Goal: Transaction & Acquisition: Purchase product/service

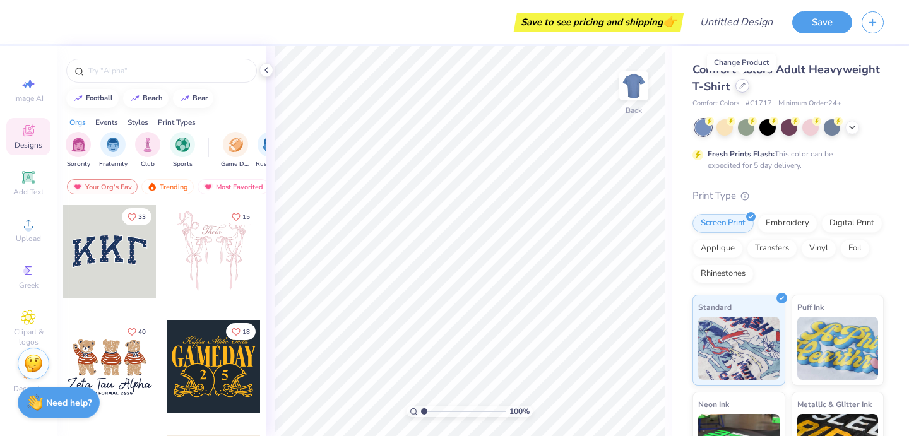
click at [742, 87] on icon at bounding box center [742, 86] width 6 height 6
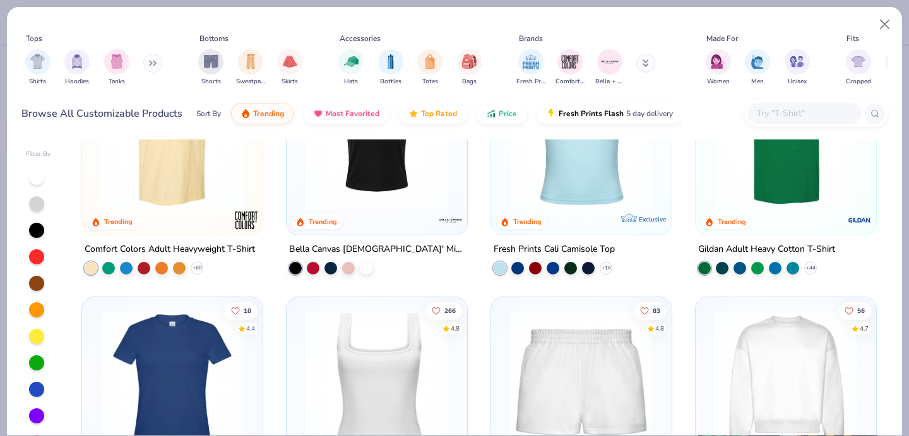
scroll to position [258, 0]
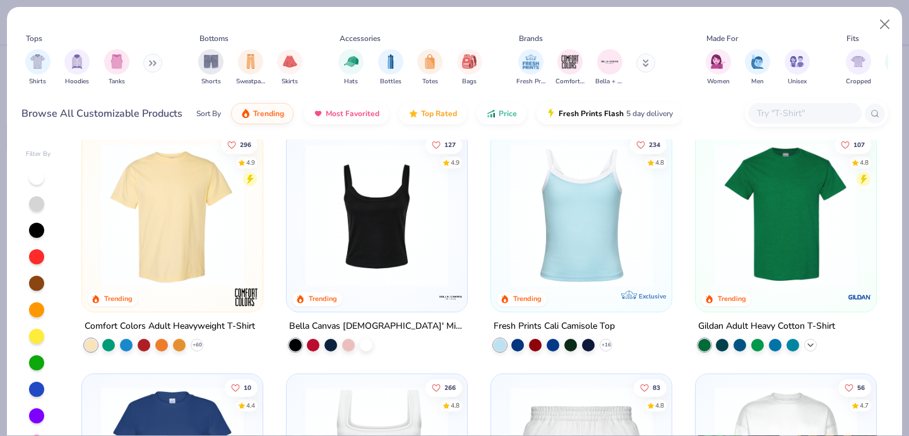
click at [812, 341] on icon at bounding box center [811, 345] width 10 height 10
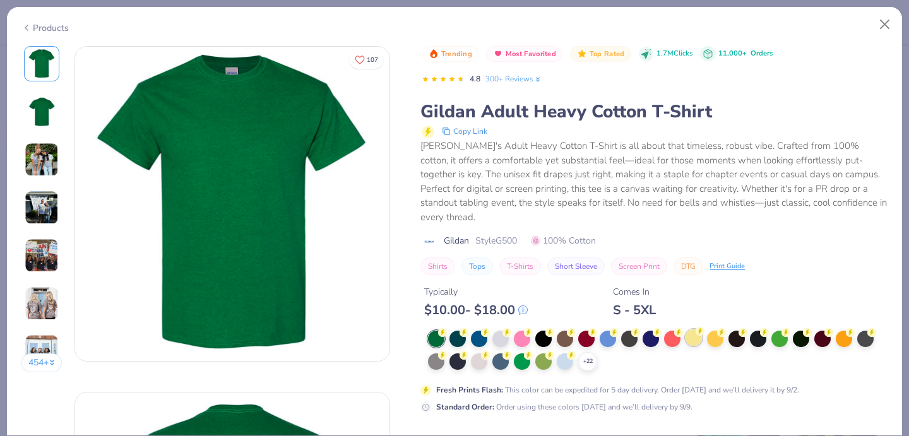
click at [695, 291] on div "Typically $ 10.00 - $ 18.00 Comes In S - 5XL" at bounding box center [653, 296] width 467 height 43
click at [693, 330] on div at bounding box center [694, 338] width 16 height 16
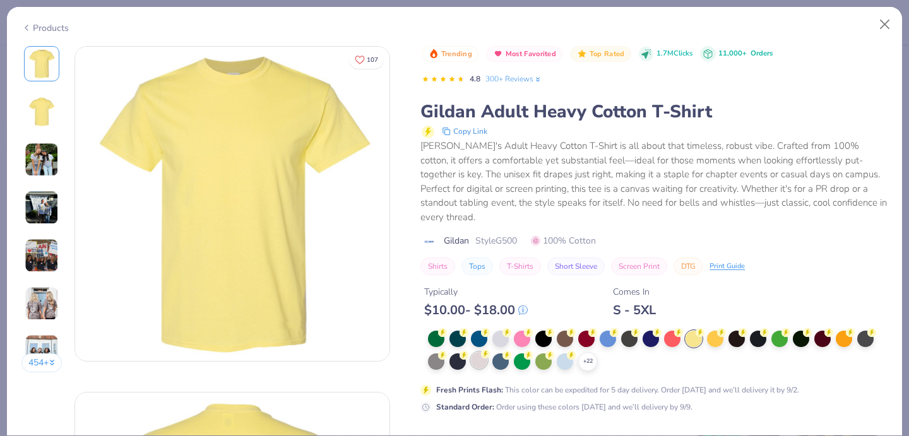
click at [482, 352] on div at bounding box center [479, 360] width 16 height 16
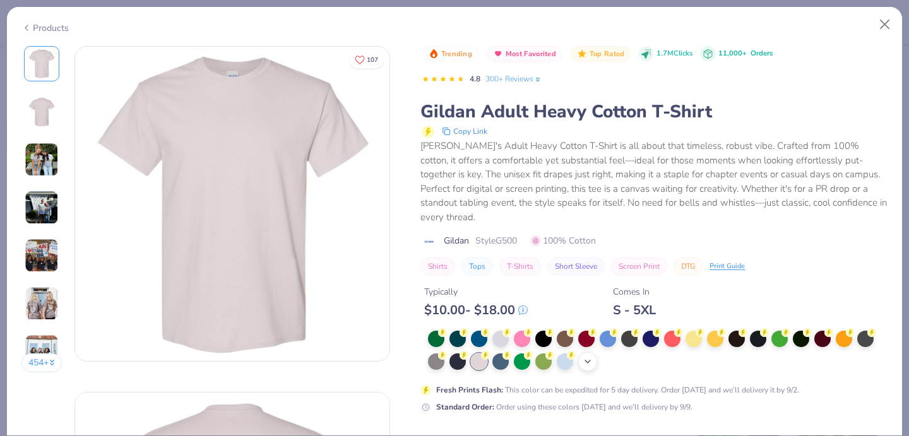
click at [588, 357] on icon at bounding box center [588, 362] width 10 height 10
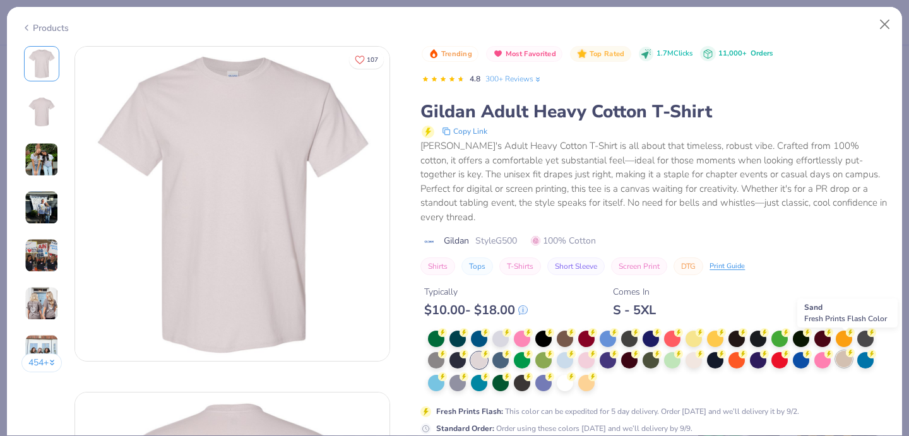
click at [847, 351] on div at bounding box center [844, 359] width 16 height 16
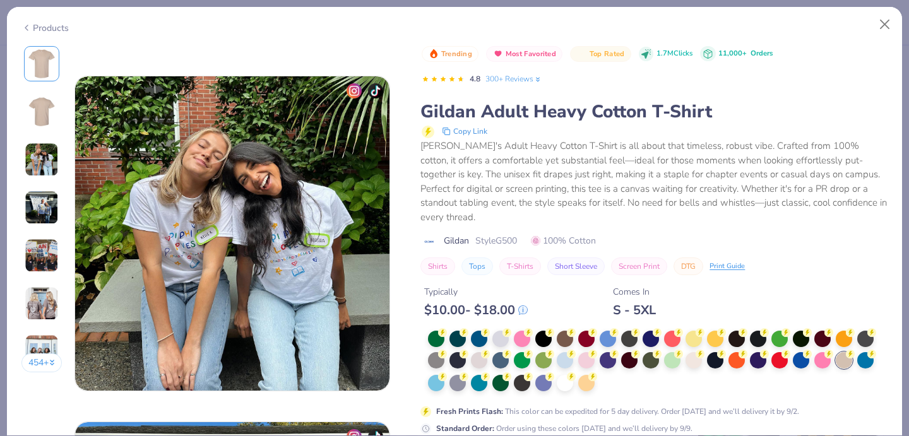
scroll to position [2146, 0]
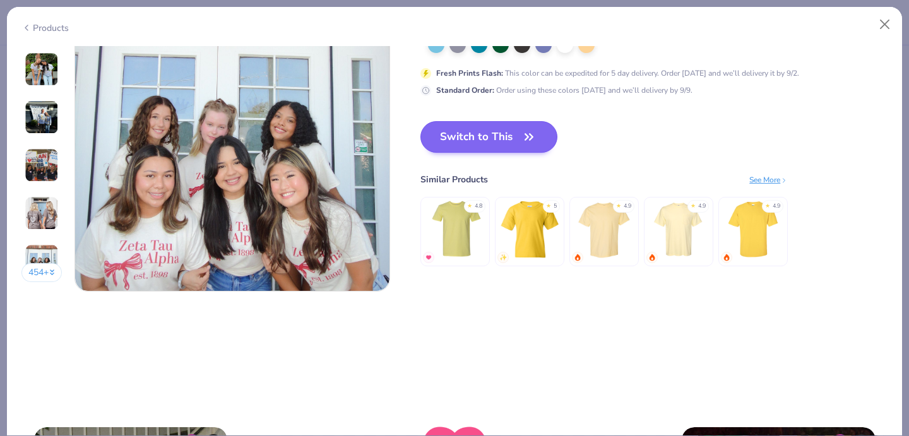
click at [525, 130] on icon "button" at bounding box center [529, 137] width 18 height 18
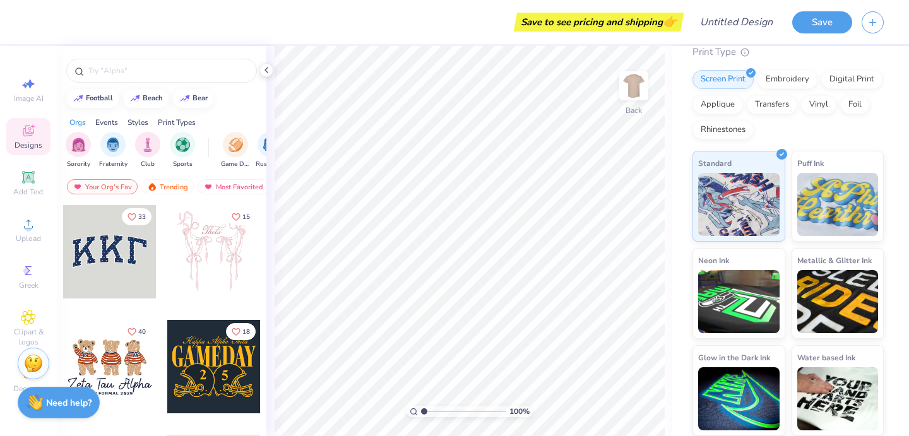
scroll to position [143, 0]
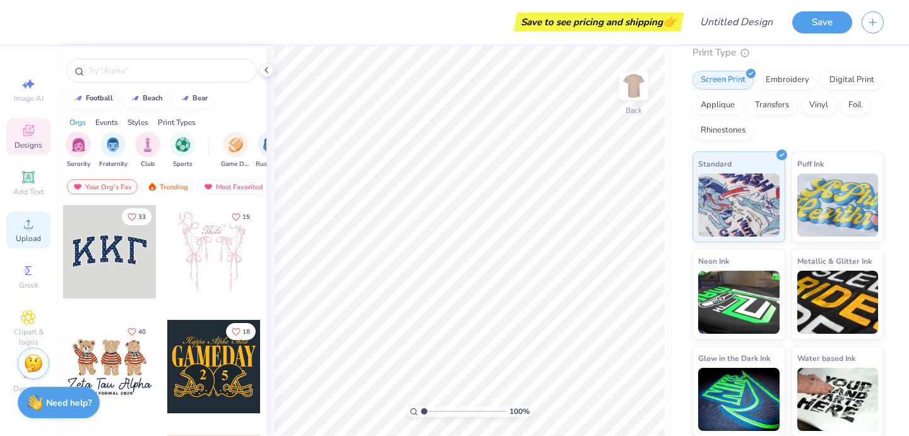
click at [28, 238] on span "Upload" at bounding box center [28, 239] width 25 height 10
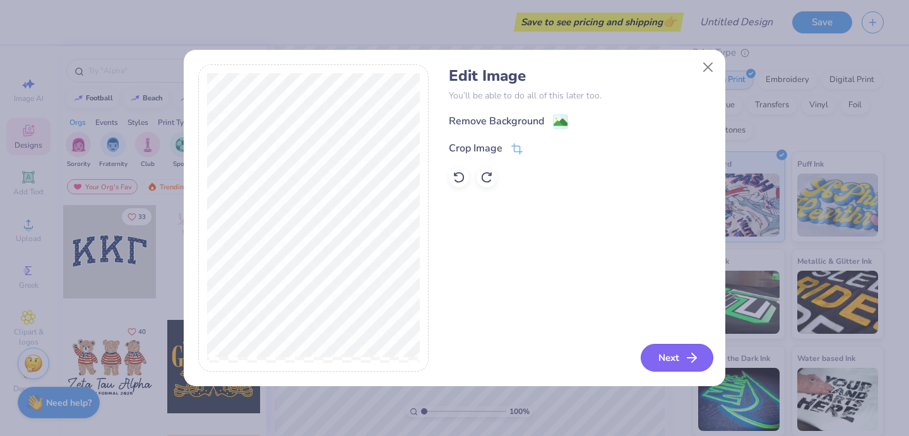
click at [672, 350] on button "Next" at bounding box center [677, 358] width 73 height 28
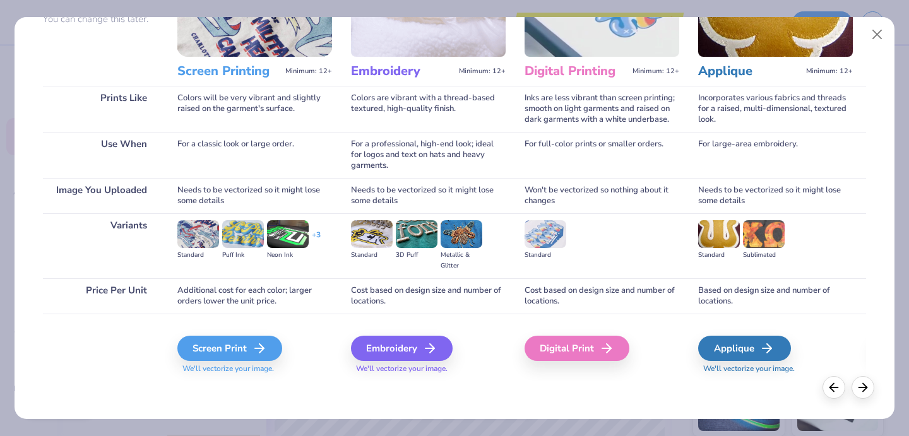
scroll to position [130, 0]
click at [257, 345] on icon at bounding box center [263, 348] width 15 height 15
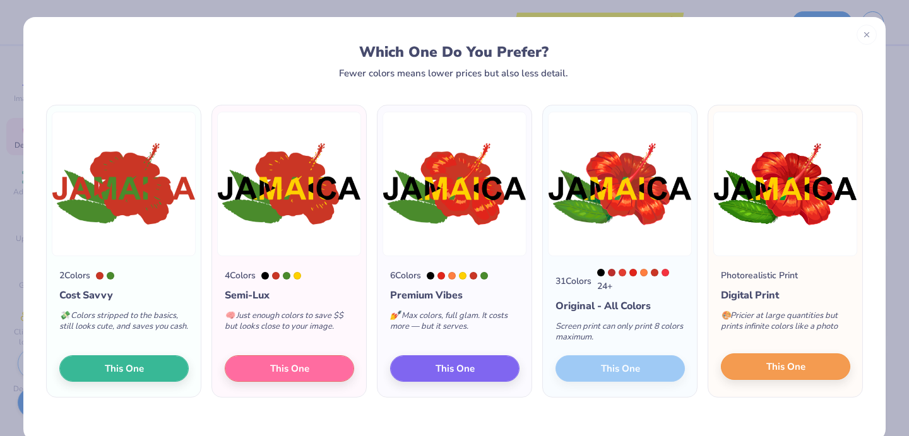
click at [765, 374] on button "This One" at bounding box center [785, 367] width 129 height 27
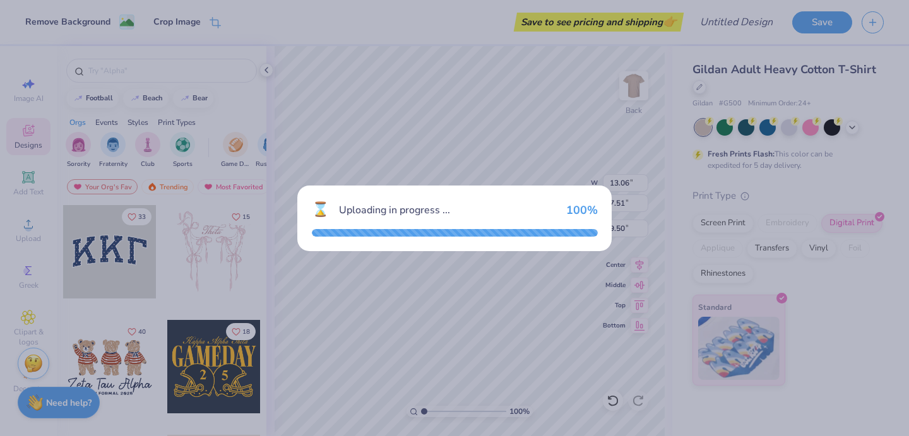
scroll to position [0, 0]
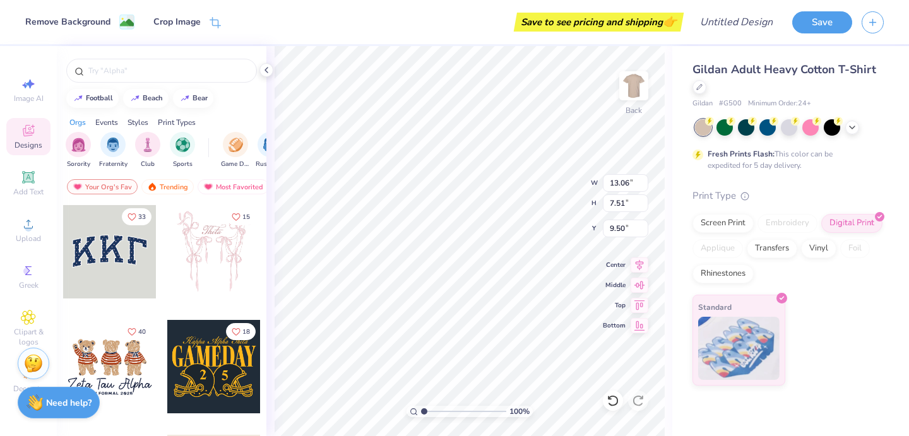
type input "2.52"
type input "9.93"
type input "5.71"
type input "3.00"
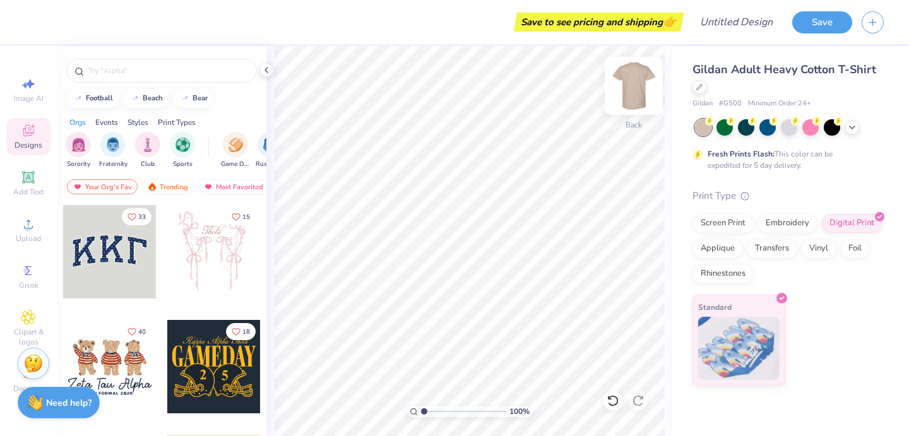
click at [629, 93] on img at bounding box center [634, 86] width 51 height 51
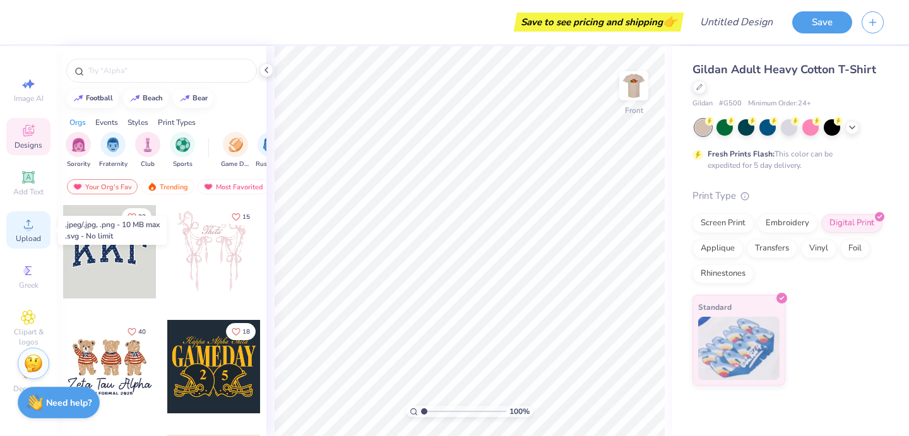
click at [27, 232] on div "Upload" at bounding box center [28, 229] width 44 height 37
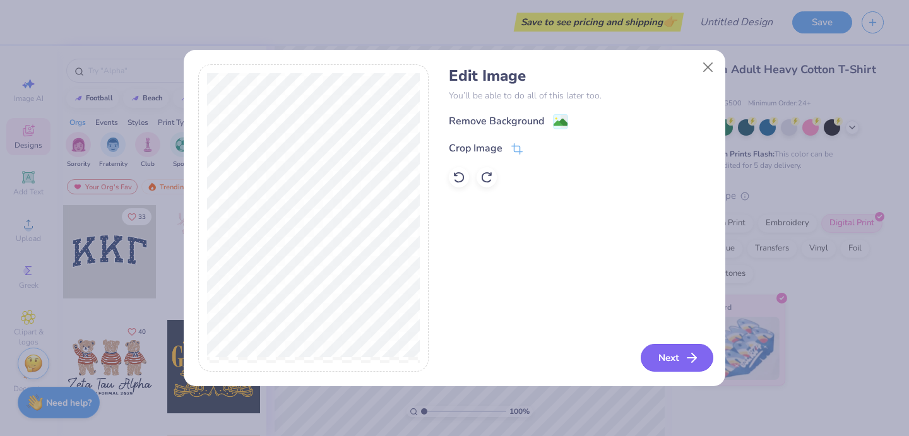
click at [681, 361] on button "Next" at bounding box center [677, 358] width 73 height 28
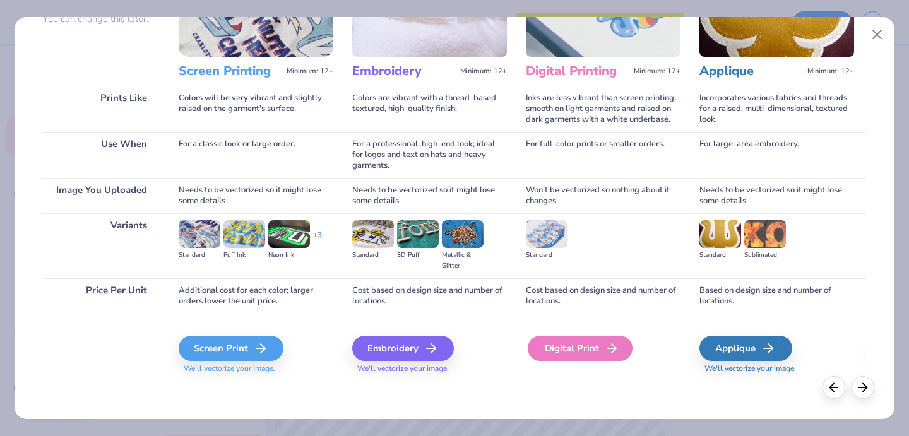
scroll to position [130, 0]
click at [571, 347] on div "Digital Print" at bounding box center [580, 348] width 105 height 25
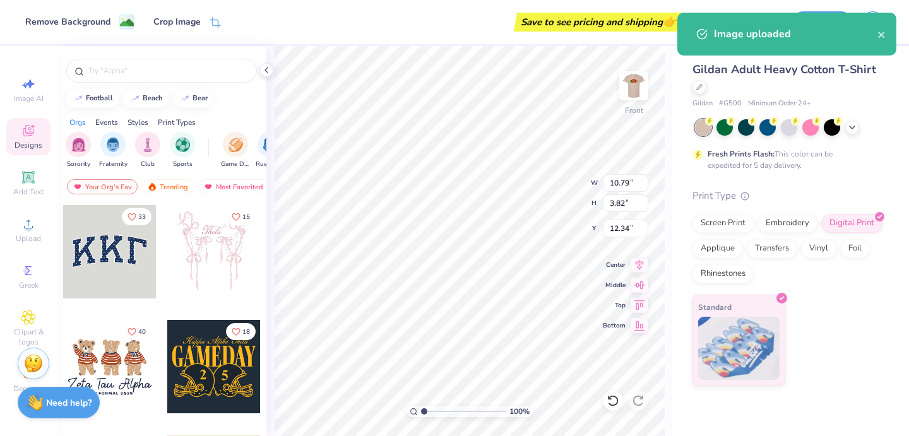
type input "5.39"
type input "1.91"
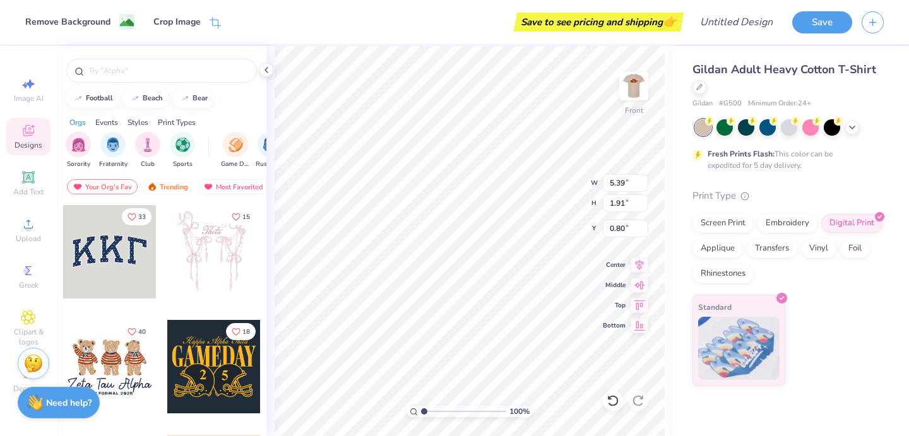
type input "3.00"
click at [636, 91] on img at bounding box center [634, 86] width 51 height 51
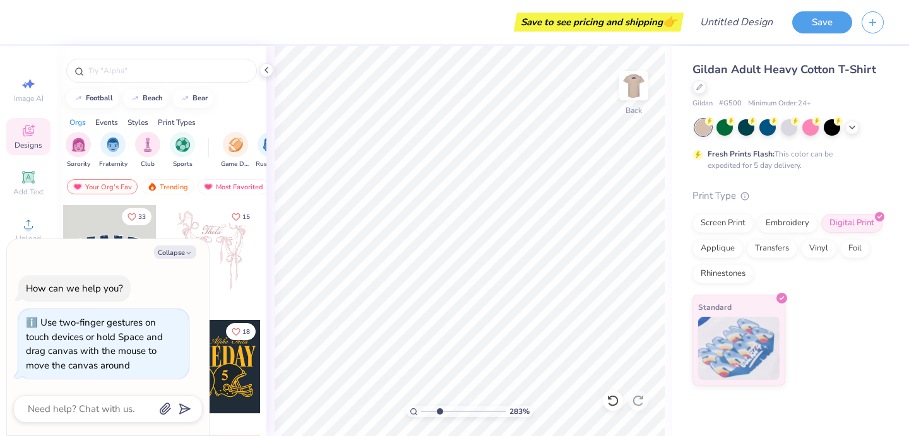
type input "2.97"
type textarea "x"
type input "3.12"
type textarea "x"
drag, startPoint x: 426, startPoint y: 411, endPoint x: 417, endPoint y: 410, distance: 8.9
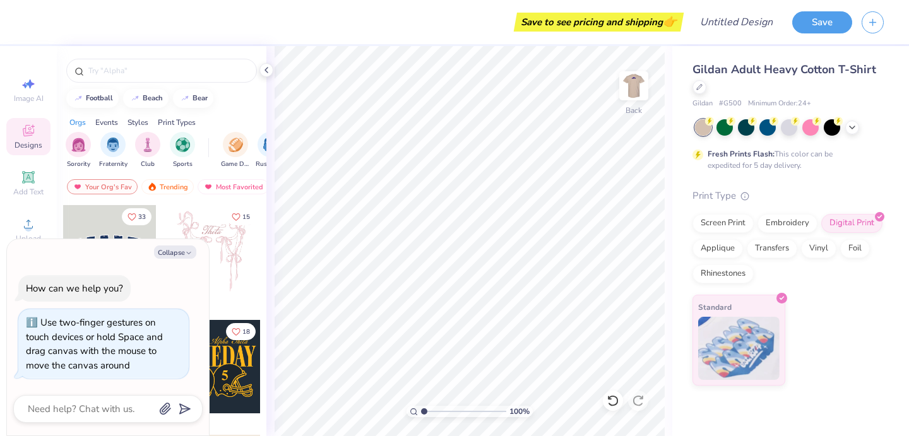
type input "1"
click at [417, 410] on div "100 %" at bounding box center [470, 411] width 126 height 11
click at [848, 387] on div "Gildan Adult Heavy Cotton T-Shirt Gildan # G500 Minimum Order: 24 + Fresh Print…" at bounding box center [790, 241] width 237 height 390
click at [825, 26] on button "Save" at bounding box center [822, 20] width 60 height 22
type textarea "x"
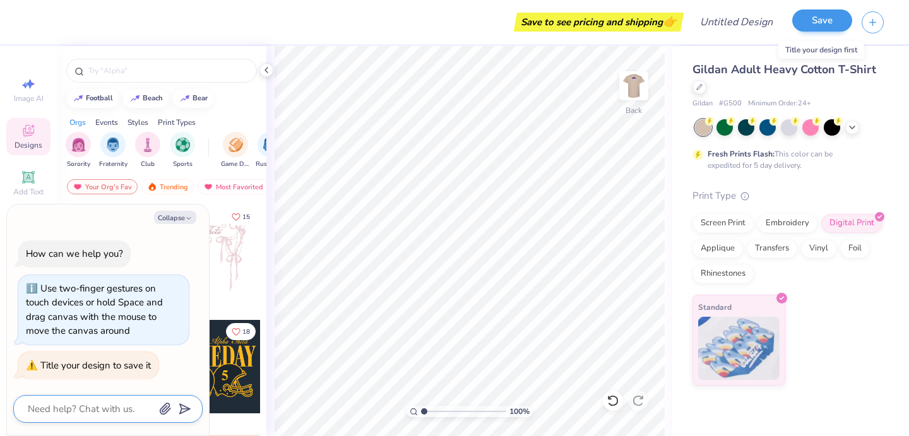
type textarea "j"
type textarea "x"
type textarea "ja"
type textarea "x"
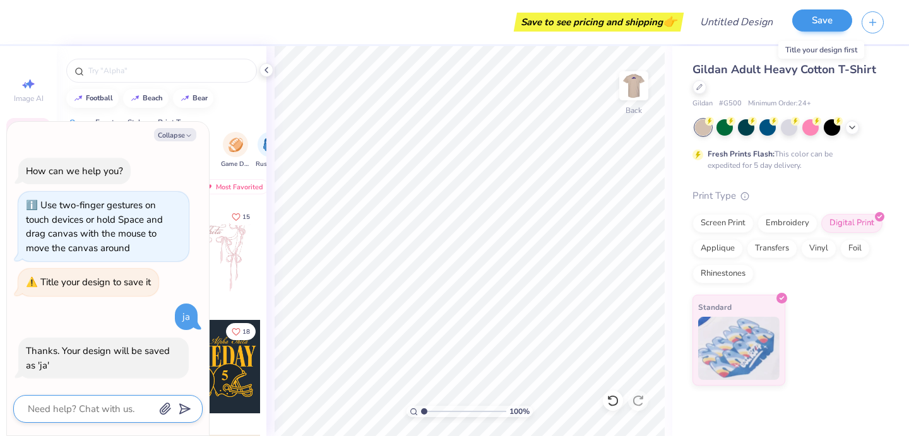
type input "ja"
type textarea "x"
click at [820, 23] on button "Save" at bounding box center [822, 20] width 60 height 22
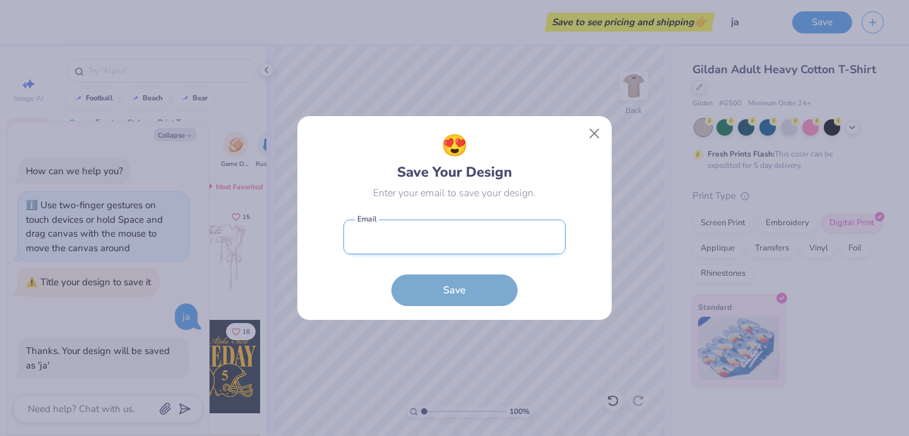
click at [511, 238] on input "email" at bounding box center [454, 237] width 222 height 35
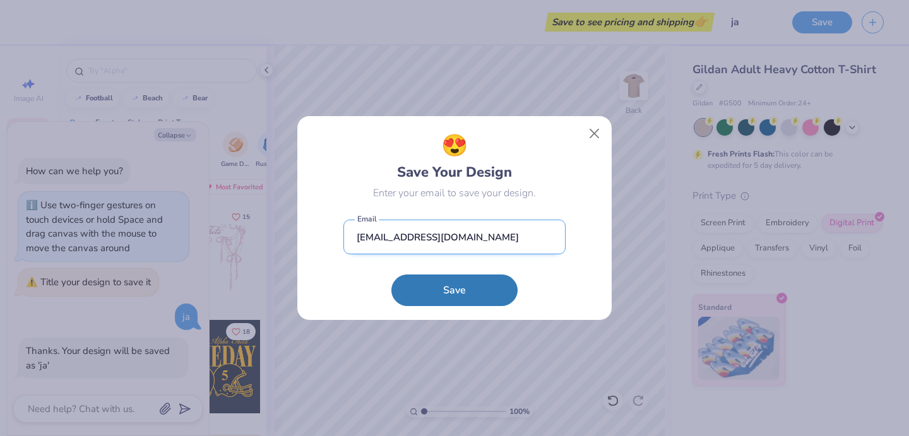
type input "[EMAIL_ADDRESS][DOMAIN_NAME]"
click at [455, 290] on button "Save" at bounding box center [454, 291] width 126 height 32
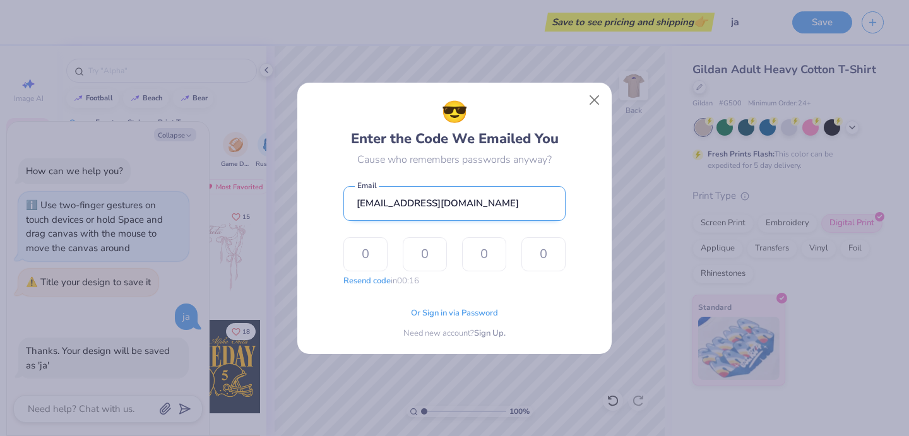
type input "1"
type input "7"
type input "9"
type input "2"
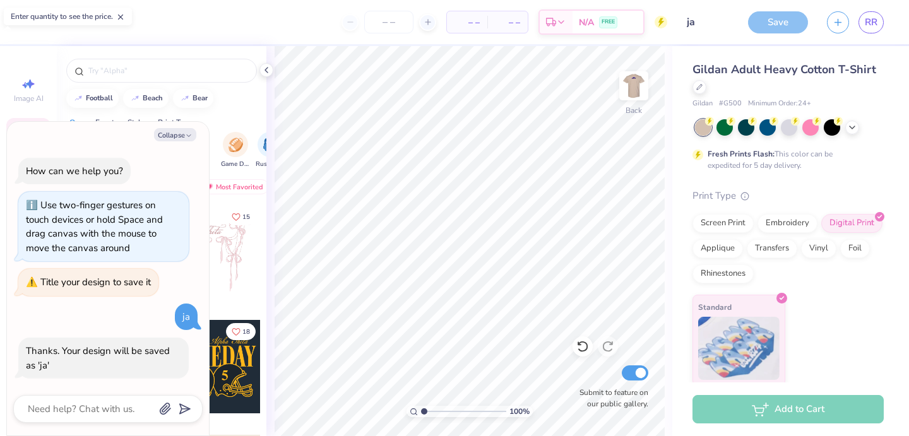
type textarea "x"
click at [643, 374] on input "Submit to feature on our public gallery." at bounding box center [635, 373] width 27 height 15
checkbox input "false"
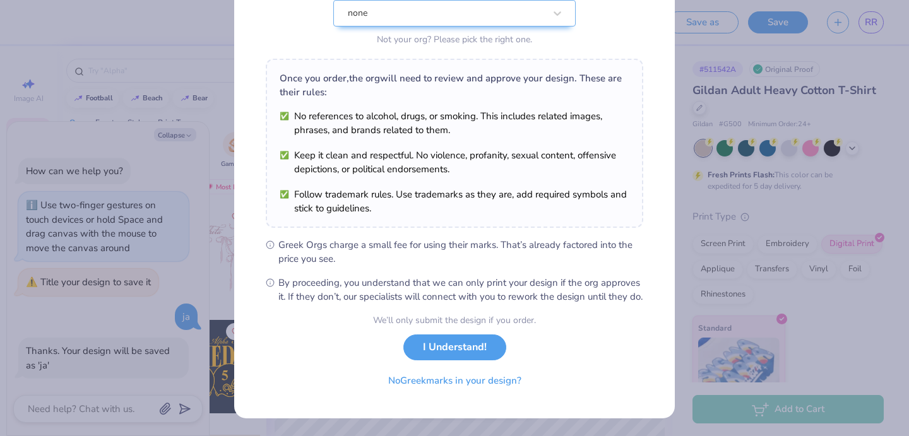
scroll to position [155, 0]
click at [507, 381] on button "No Greek marks in your design?" at bounding box center [455, 378] width 155 height 26
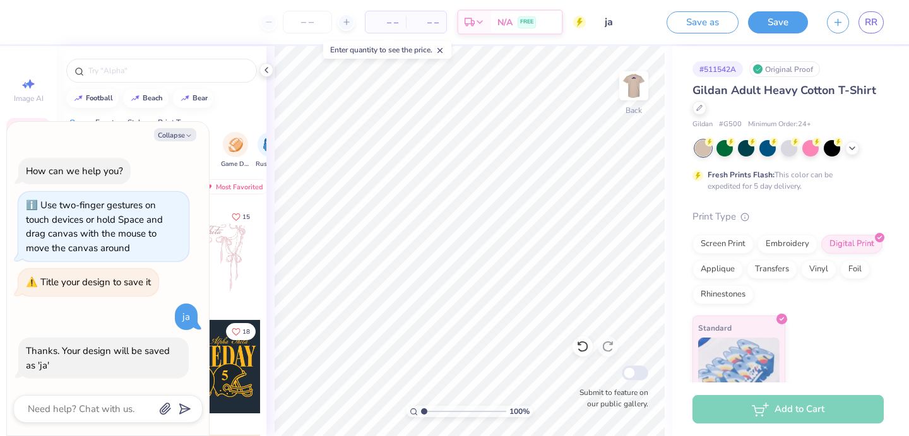
scroll to position [0, 0]
type textarea "x"
type input "4.49"
type input "2.58"
type textarea "x"
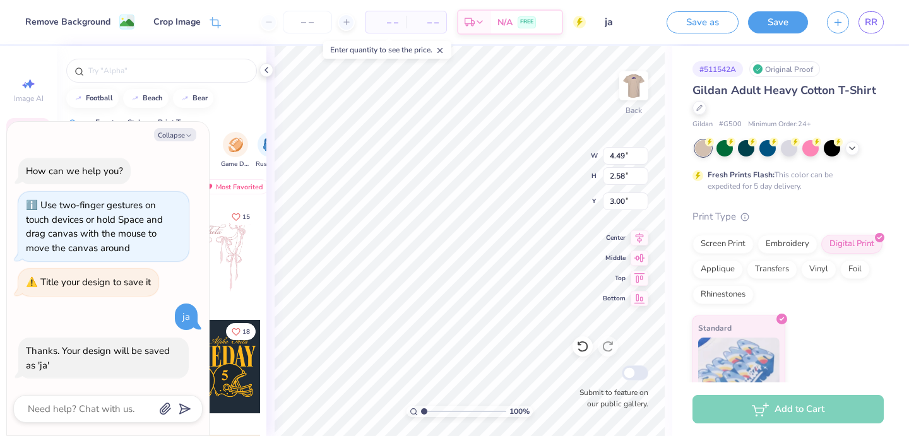
type input "3.32"
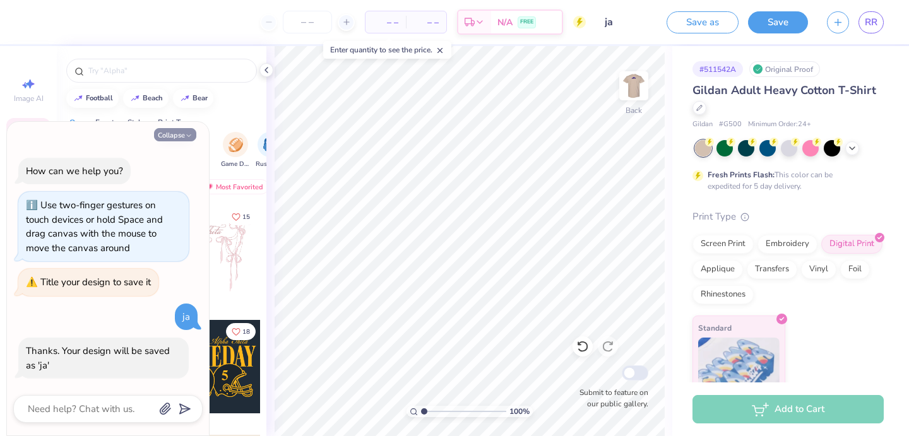
click at [164, 136] on button "Collapse" at bounding box center [175, 134] width 42 height 13
type textarea "x"
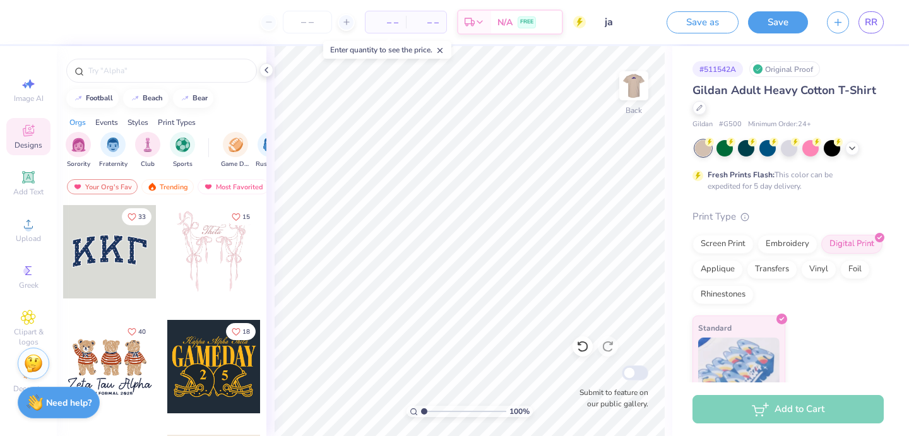
click at [444, 51] on icon at bounding box center [440, 50] width 9 height 9
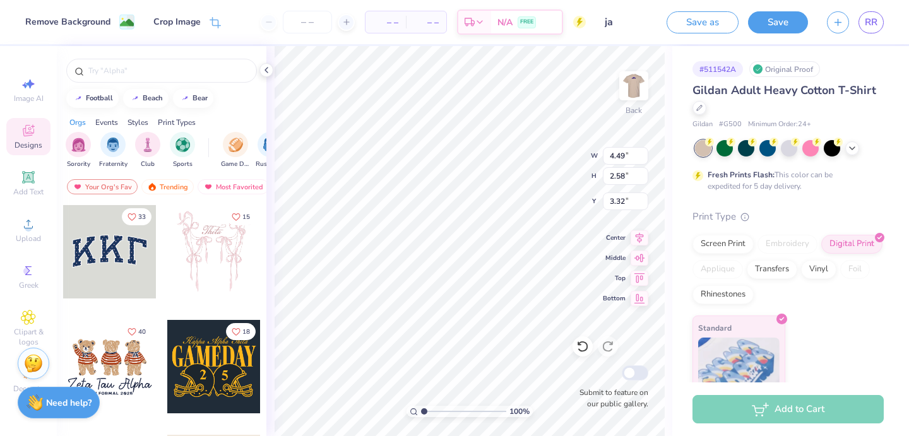
type input "13.75"
type input "7.91"
type input "11.23"
type input "6.46"
type input "3.42"
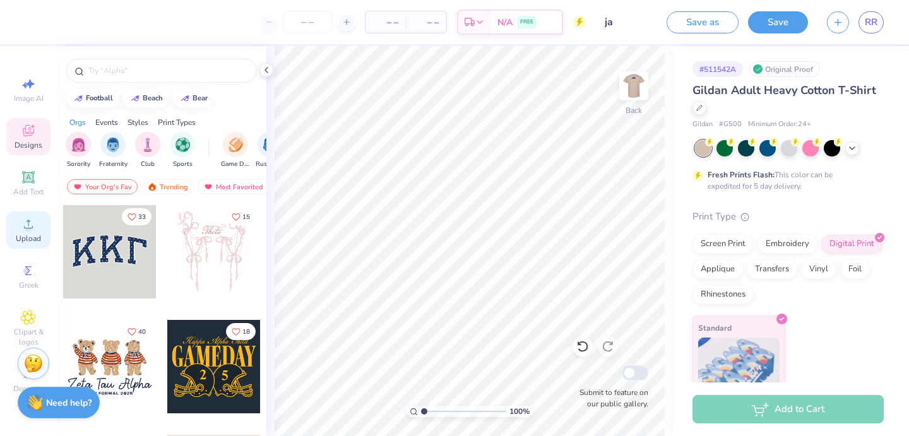
click at [29, 225] on circle at bounding box center [28, 228] width 7 height 7
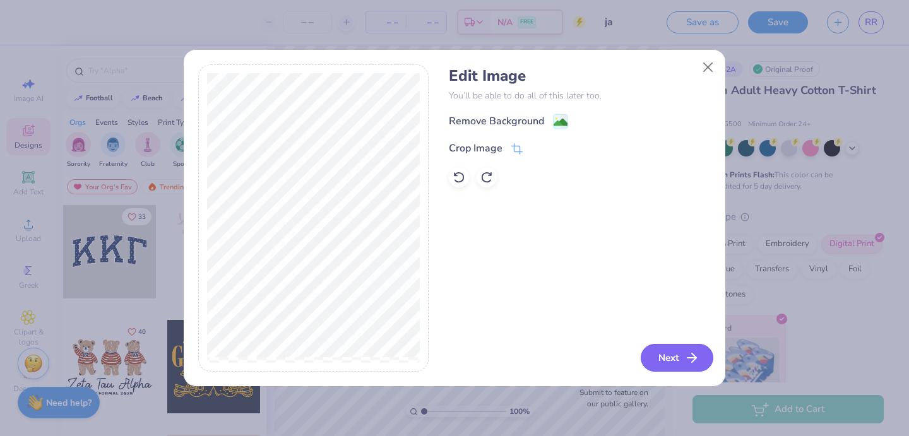
click at [669, 356] on button "Next" at bounding box center [677, 358] width 73 height 28
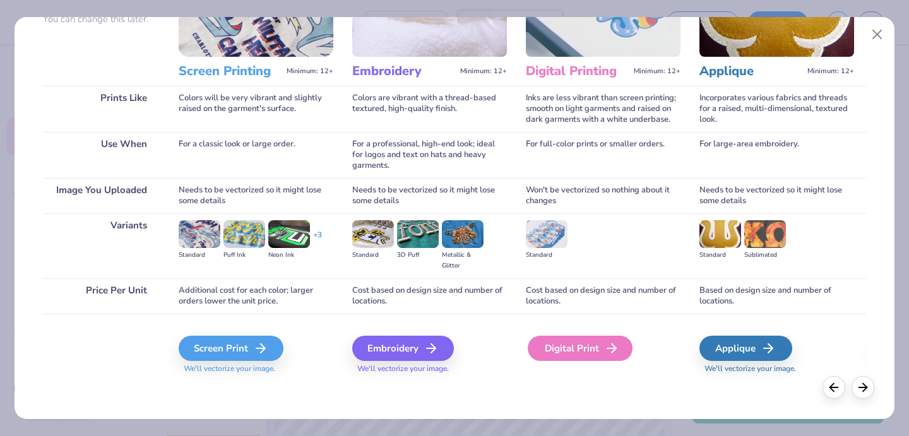
scroll to position [130, 0]
click at [585, 350] on div "Digital Print" at bounding box center [580, 348] width 105 height 25
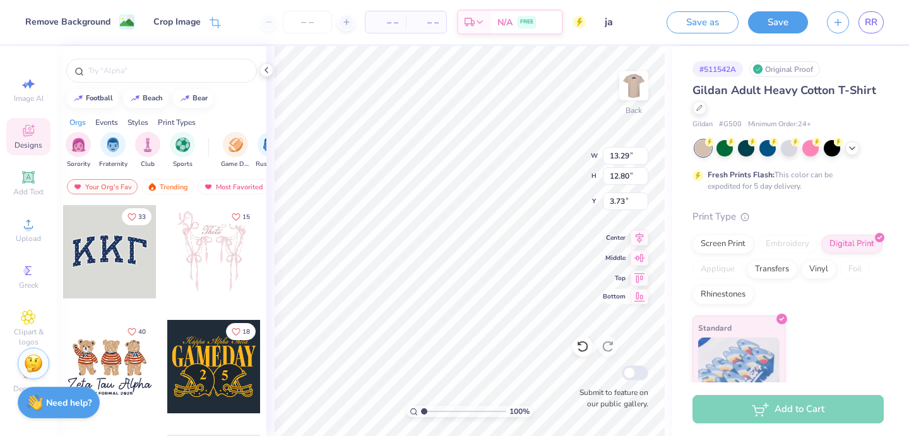
type input "3.73"
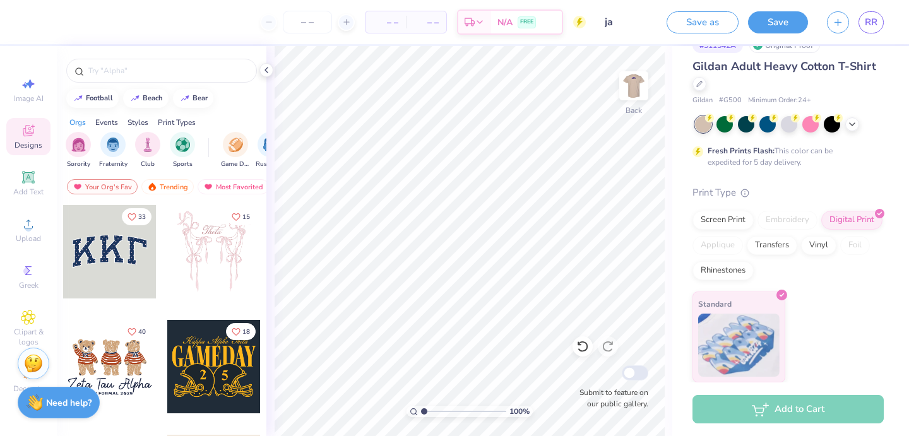
scroll to position [23, 0]
drag, startPoint x: 424, startPoint y: 412, endPoint x: 408, endPoint y: 408, distance: 15.6
type input "1"
click at [408, 408] on div "100 %" at bounding box center [470, 411] width 126 height 11
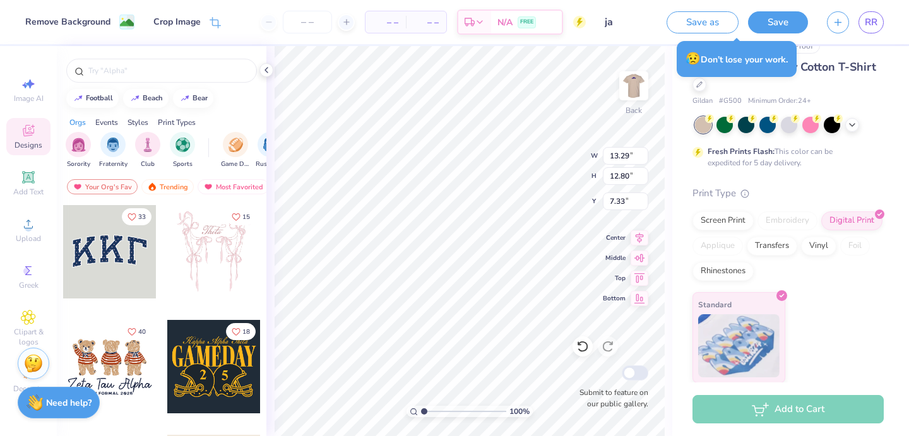
type input "3.31"
type input "7.69"
type input "7.41"
type input "3.00"
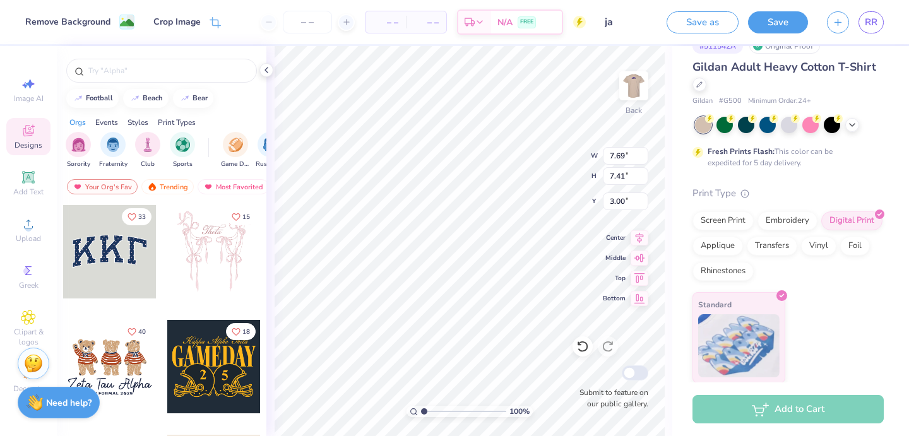
type input "6.07"
type input "5.85"
type input "8.44"
type input "8.13"
type input "3.79"
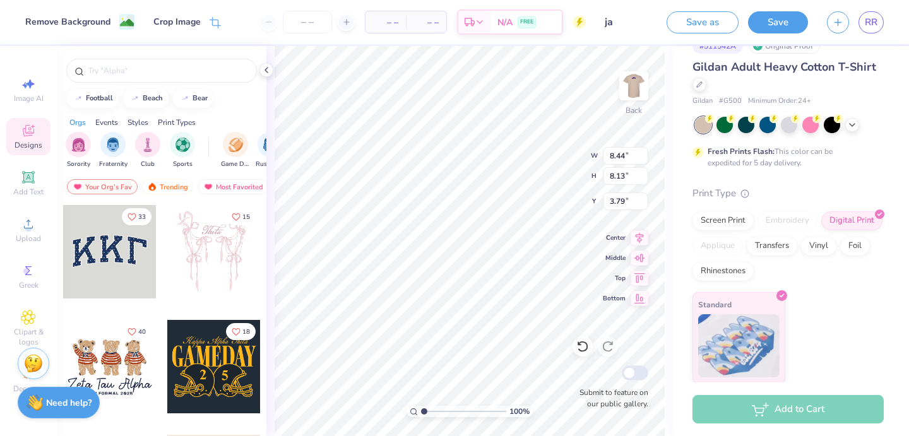
type input "12.10"
type input "11.66"
type input "3.42"
click at [832, 122] on div at bounding box center [832, 124] width 16 height 16
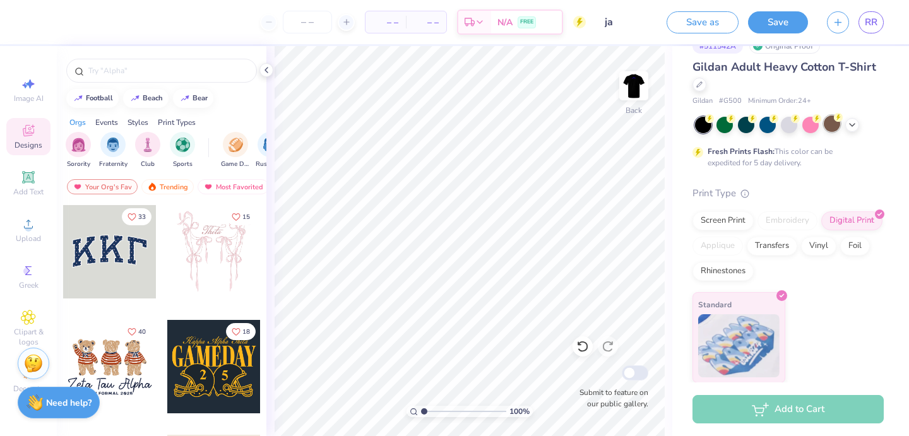
click at [833, 129] on div at bounding box center [832, 124] width 16 height 16
click at [792, 122] on div at bounding box center [789, 124] width 16 height 16
click at [727, 122] on div at bounding box center [725, 124] width 16 height 16
click at [703, 122] on div at bounding box center [703, 125] width 16 height 16
click at [765, 124] on div at bounding box center [767, 124] width 16 height 16
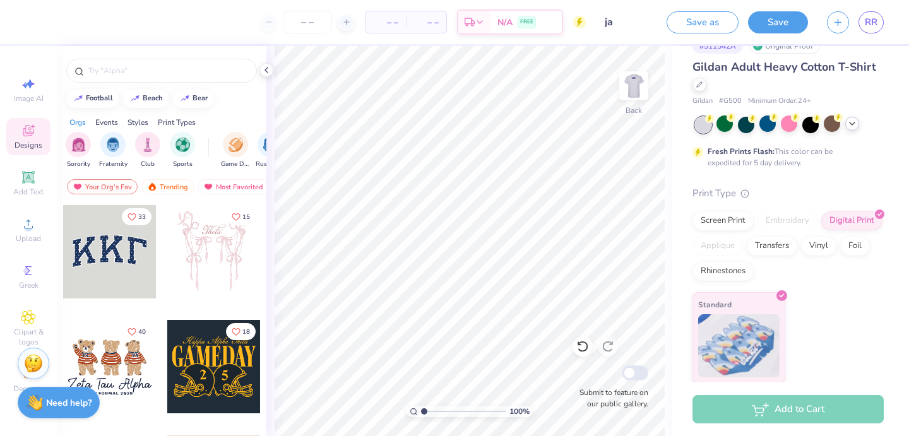
click at [853, 123] on icon at bounding box center [852, 124] width 10 height 10
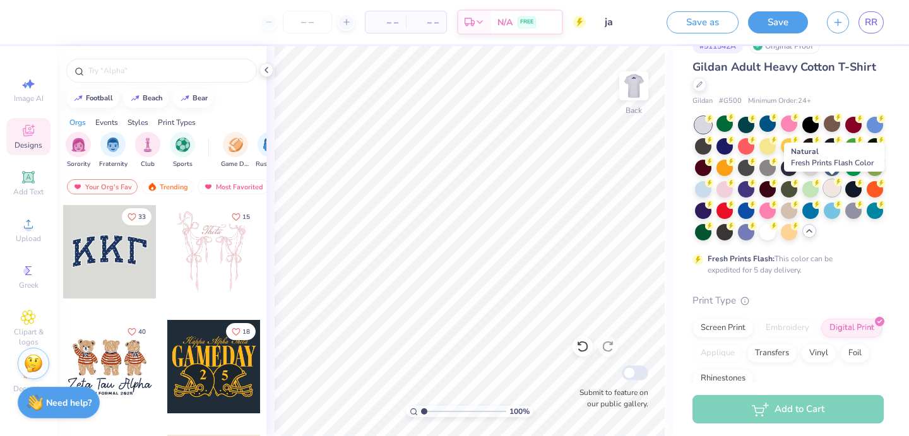
click at [833, 193] on div at bounding box center [832, 188] width 16 height 16
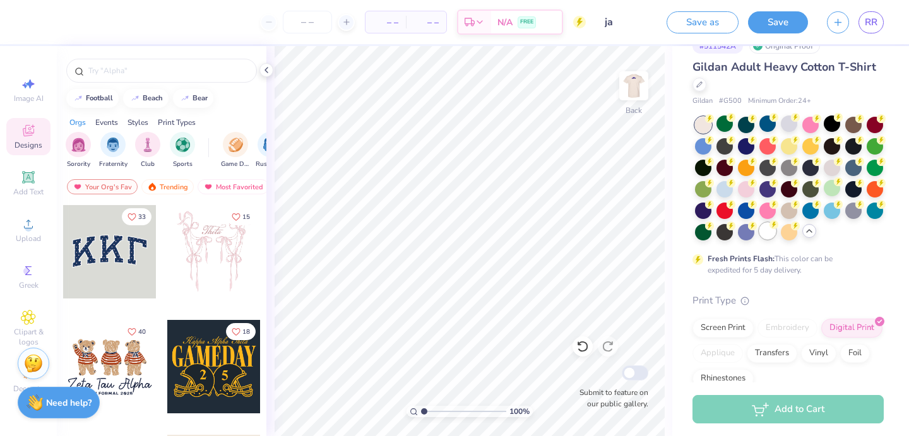
click at [768, 231] on div at bounding box center [767, 231] width 16 height 16
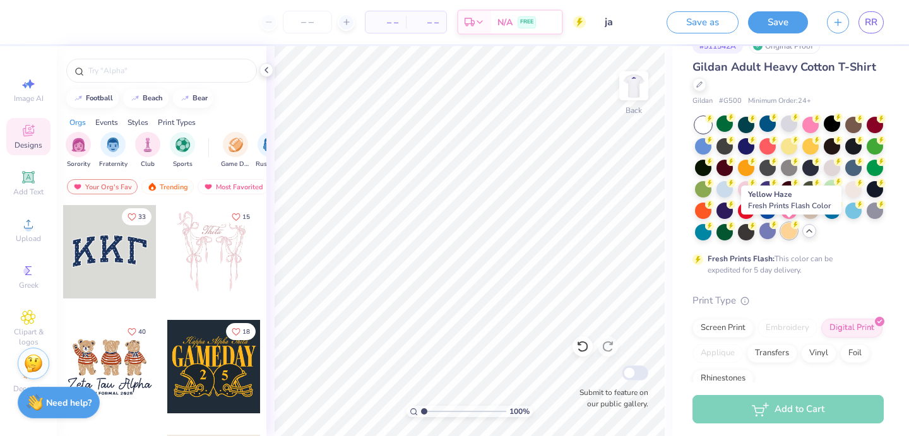
click at [787, 232] on div at bounding box center [789, 231] width 16 height 16
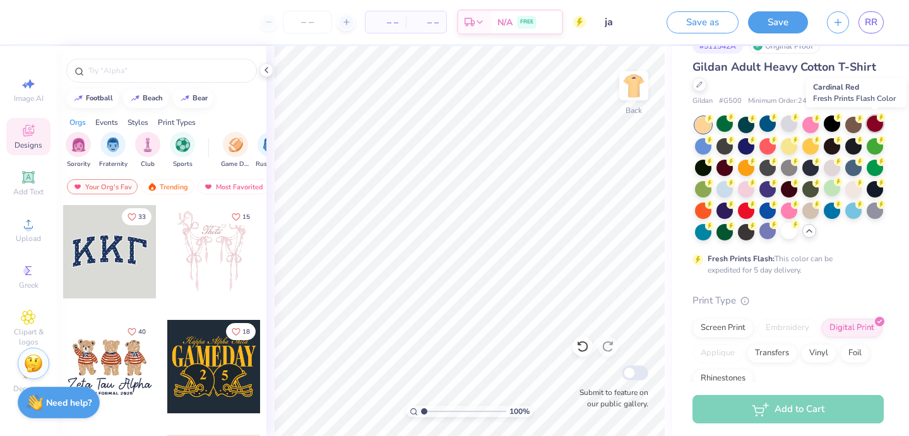
click at [872, 121] on div at bounding box center [875, 124] width 16 height 16
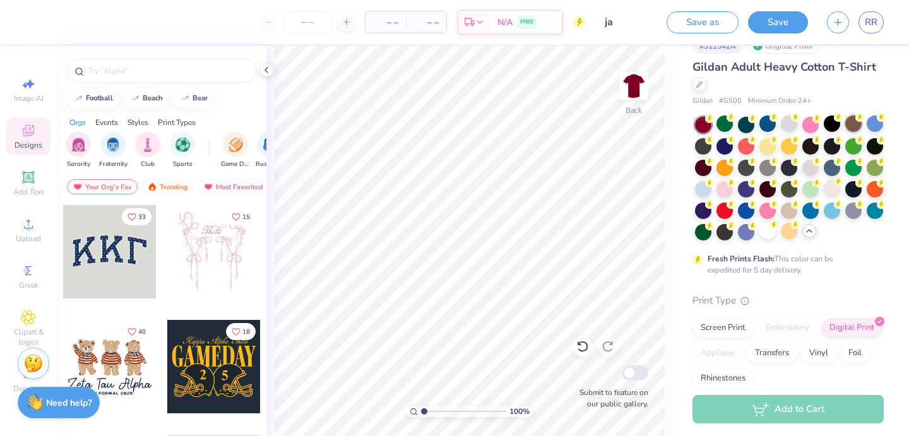
click at [854, 129] on div at bounding box center [853, 124] width 16 height 16
